Goal: Book appointment/travel/reservation

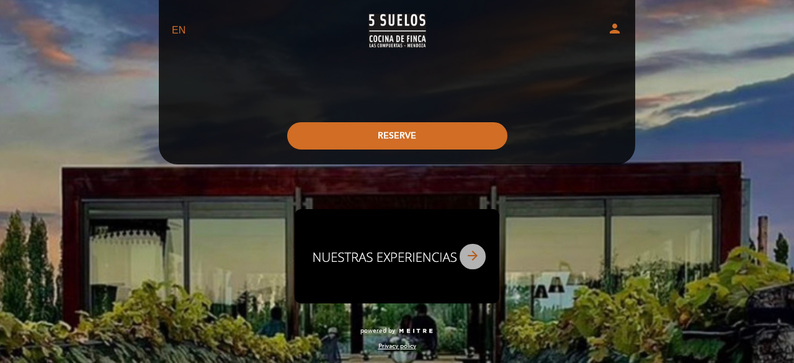
click at [473, 259] on icon "arrow_forward" at bounding box center [472, 255] width 15 height 15
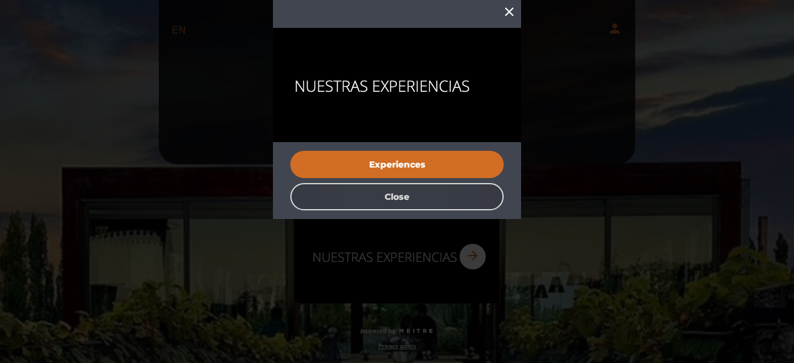
click at [414, 199] on button "Close" at bounding box center [396, 196] width 213 height 27
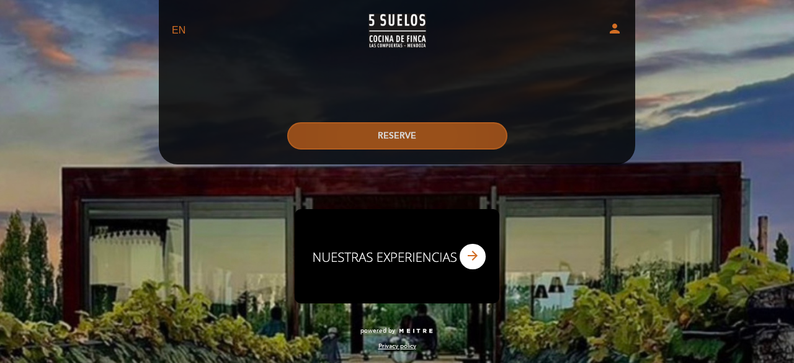
click at [401, 133] on button "RESERVE" at bounding box center [397, 135] width 220 height 27
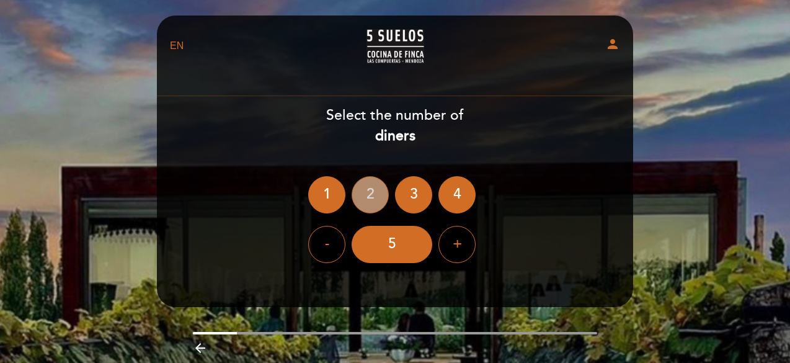
click at [372, 198] on div "2" at bounding box center [370, 194] width 37 height 37
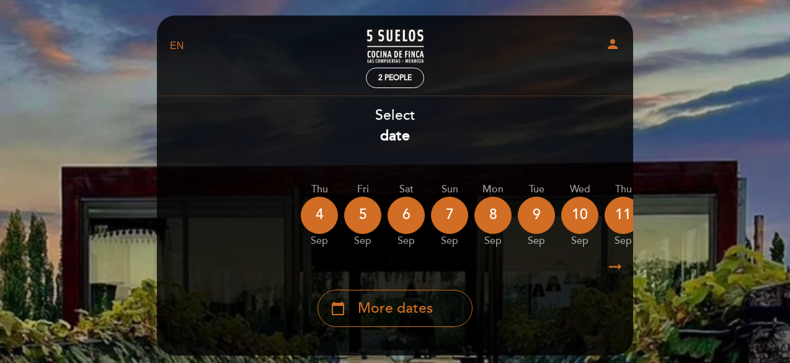
click at [615, 269] on icon "arrow_right_alt" at bounding box center [615, 267] width 19 height 27
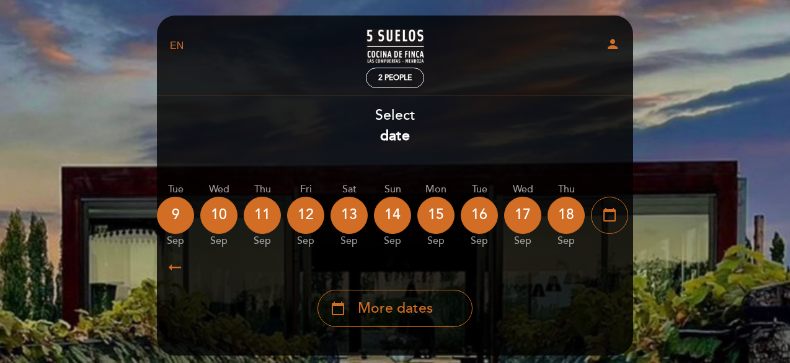
scroll to position [0, 362]
click at [615, 269] on icon "arrow_right_alt" at bounding box center [615, 267] width 19 height 27
click at [407, 305] on span "More dates" at bounding box center [395, 308] width 75 height 20
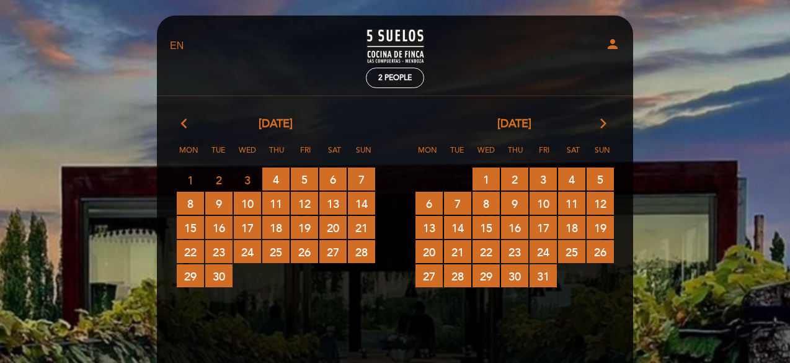
click at [603, 123] on icon "arrow_forward_ios" at bounding box center [603, 124] width 11 height 16
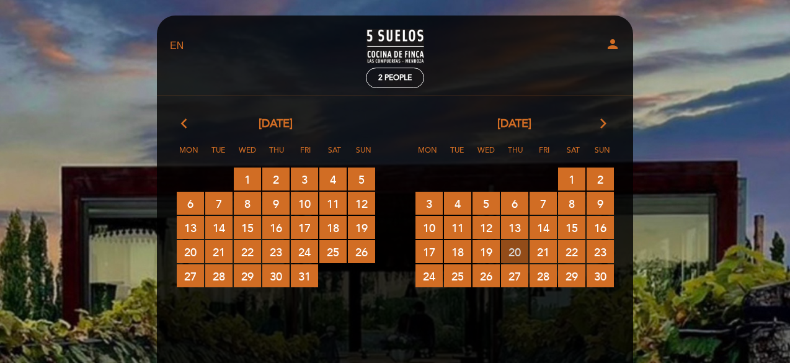
click at [517, 251] on span "20 RESERVATIONS AVAILABLE" at bounding box center [514, 251] width 27 height 23
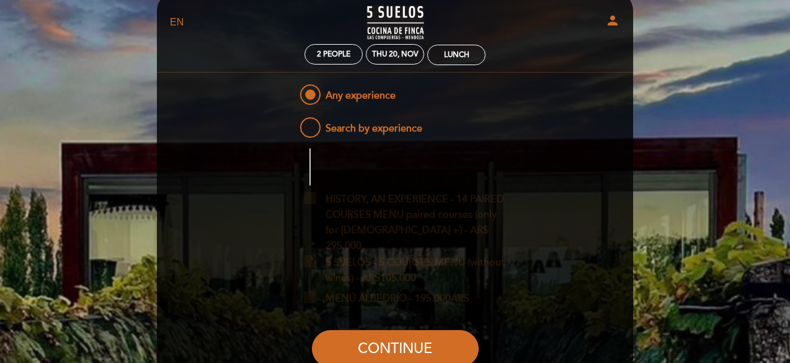
scroll to position [23, 0]
click at [449, 54] on div "Lunch" at bounding box center [456, 55] width 25 height 9
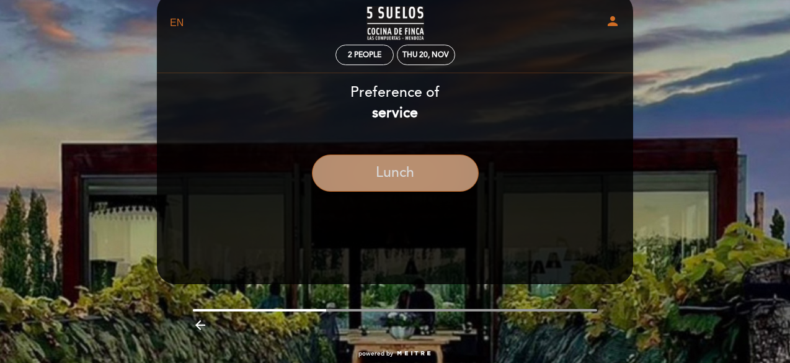
click at [397, 176] on button "Lunch" at bounding box center [395, 172] width 167 height 37
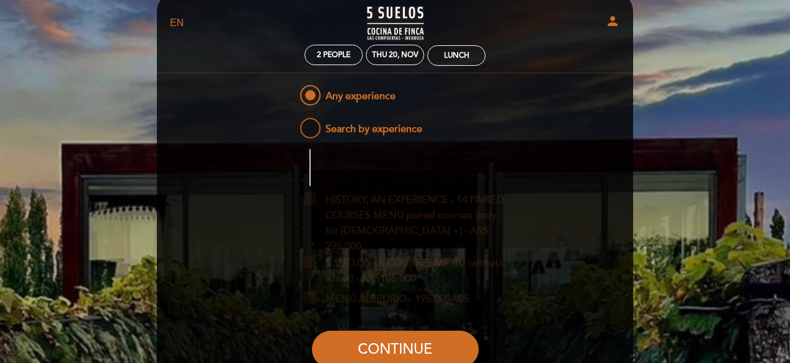
click at [370, 129] on span "Search by experience" at bounding box center [360, 123] width 125 height 16
click at [293, 123] on input "Search by experience" at bounding box center [289, 119] width 8 height 8
radio input "false"
radio input "true"
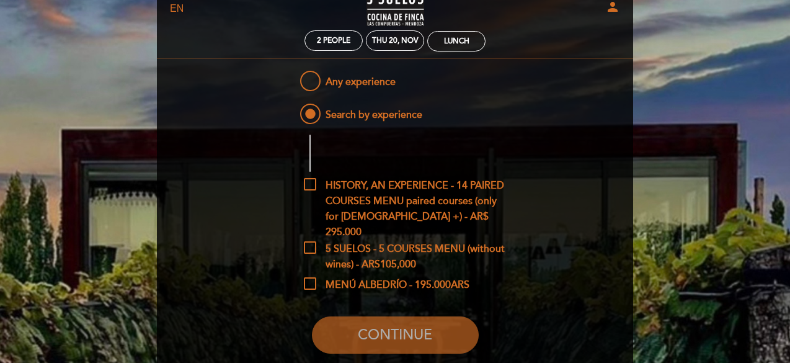
scroll to position [36, 0]
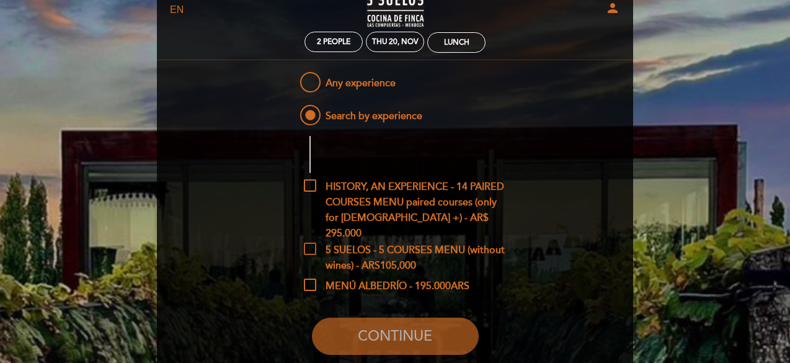
click at [310, 248] on span "5 SUELOS - 5 COURSES MENU (without wines) - ARS105,000" at bounding box center [405, 251] width 202 height 16
click at [310, 248] on input "5 SUELOS - 5 COURSES MENU (without wines) - ARS105,000" at bounding box center [308, 247] width 8 height 8
checkbox input "true"
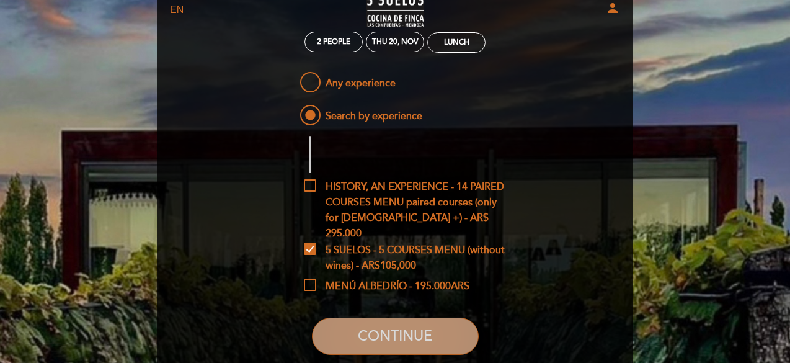
click at [407, 336] on button "CONTINUE" at bounding box center [395, 336] width 167 height 37
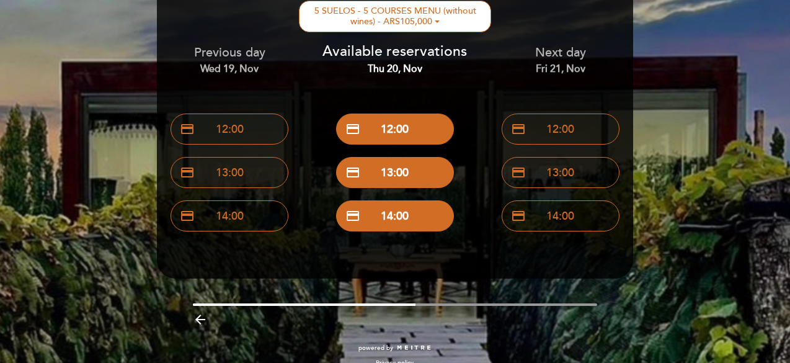
scroll to position [109, 0]
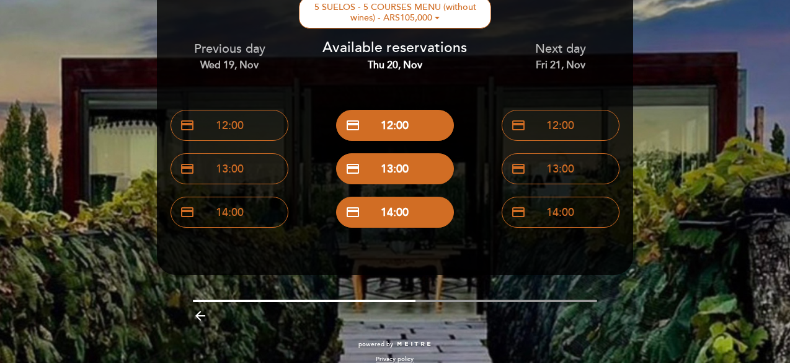
click at [201, 312] on icon "arrow_backward" at bounding box center [200, 315] width 15 height 15
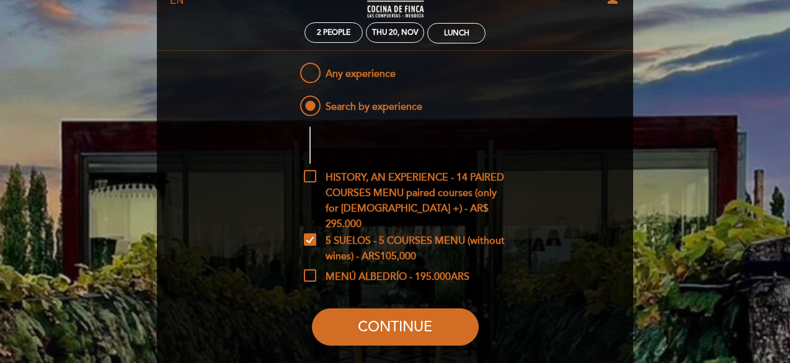
scroll to position [169, 0]
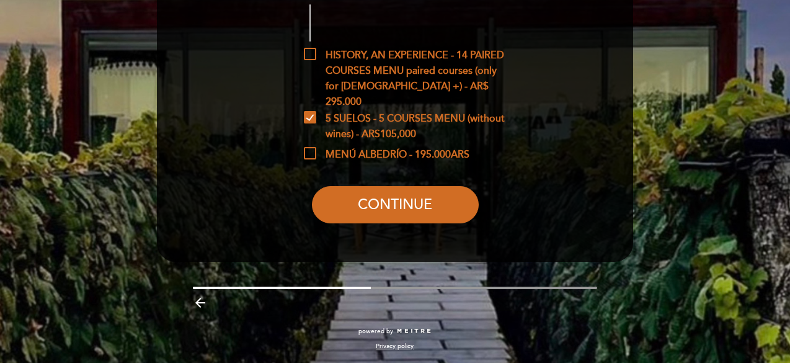
click at [200, 301] on icon "arrow_backward" at bounding box center [200, 302] width 15 height 15
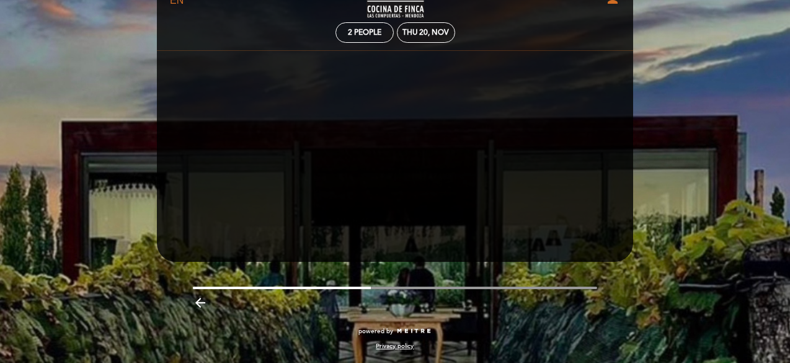
scroll to position [45, 0]
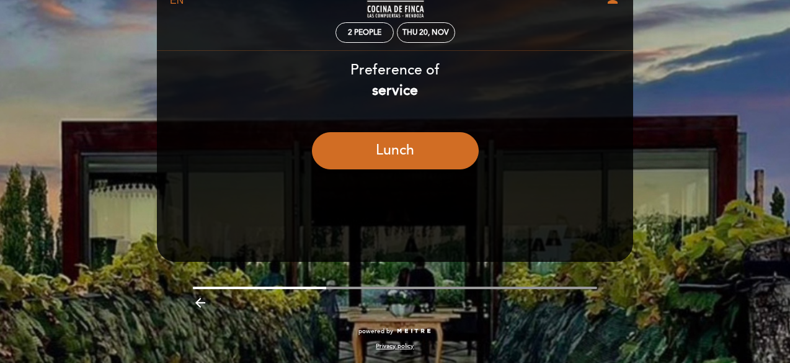
click at [200, 301] on icon "arrow_backward" at bounding box center [200, 302] width 15 height 15
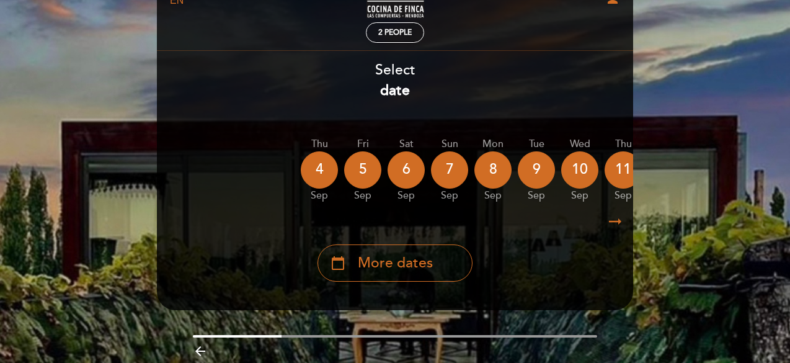
click at [200, 301] on header "EN ES PT 5 SUELOS – COCINA DE FINCA person 2 people , Change user RESERVE" at bounding box center [395, 140] width 476 height 340
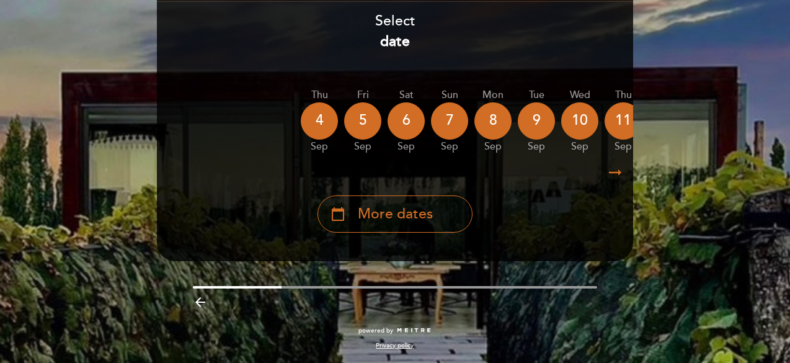
click at [197, 299] on icon "arrow_backward" at bounding box center [200, 302] width 15 height 15
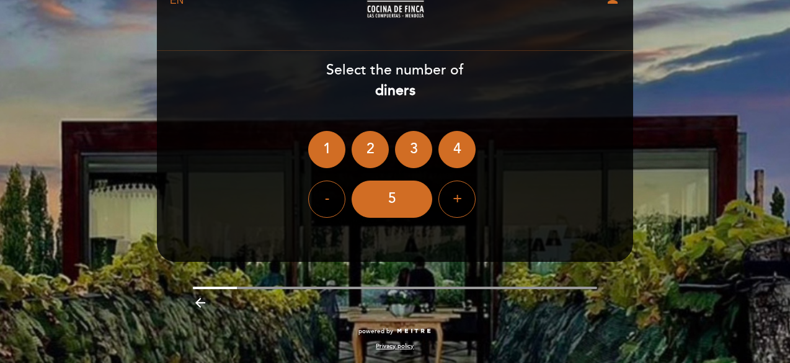
click at [197, 299] on icon "arrow_backward" at bounding box center [200, 302] width 15 height 15
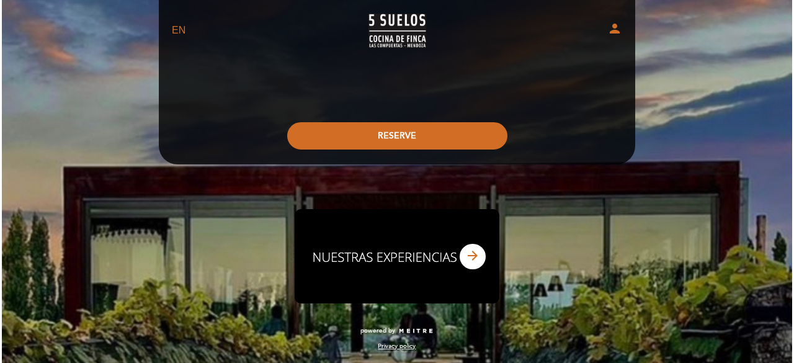
scroll to position [0, 0]
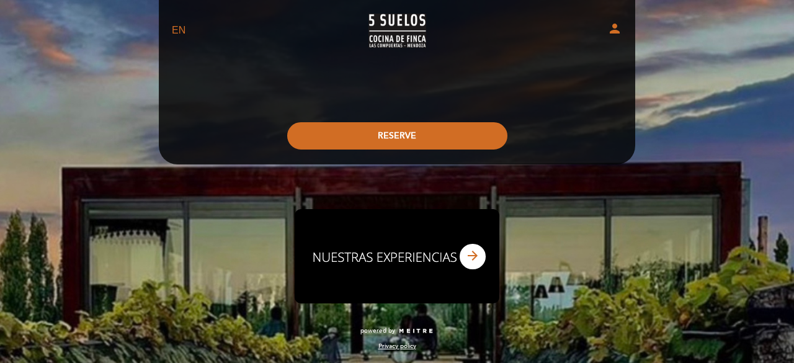
click at [653, 262] on div "EN ES PT 5 SUELOS – COCINA DE FINCA person , Change user RESERVE Select the num…" at bounding box center [397, 181] width 794 height 363
